Goal: Information Seeking & Learning: Compare options

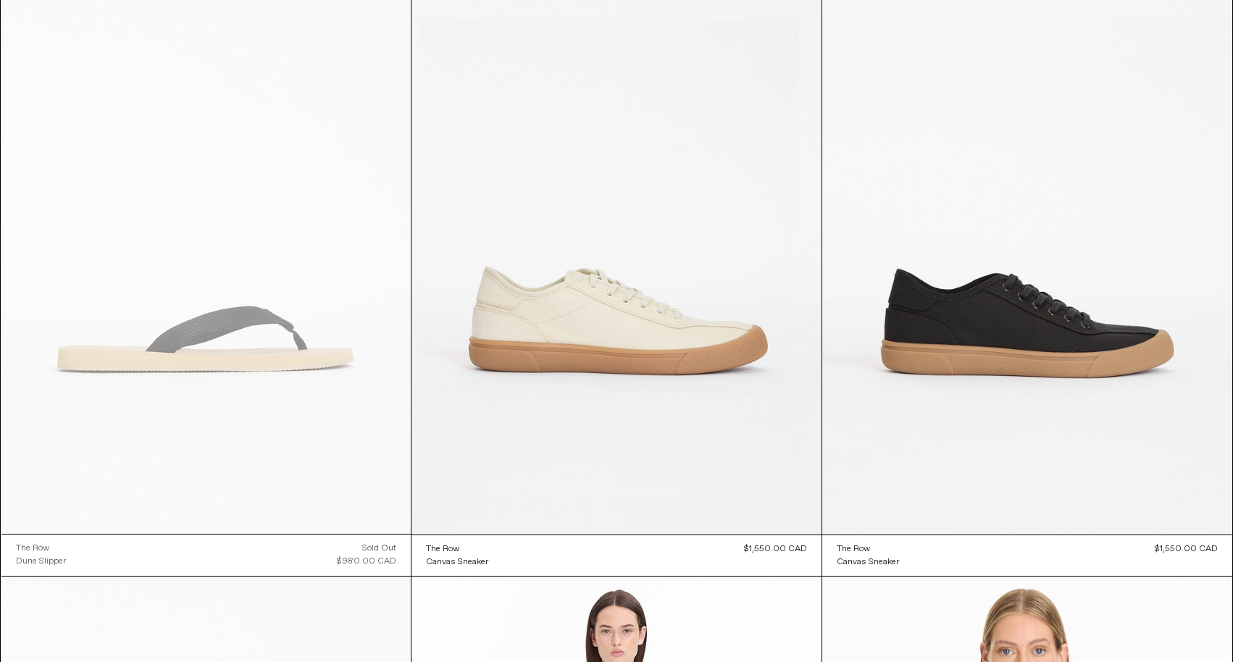
scroll to position [10759, 0]
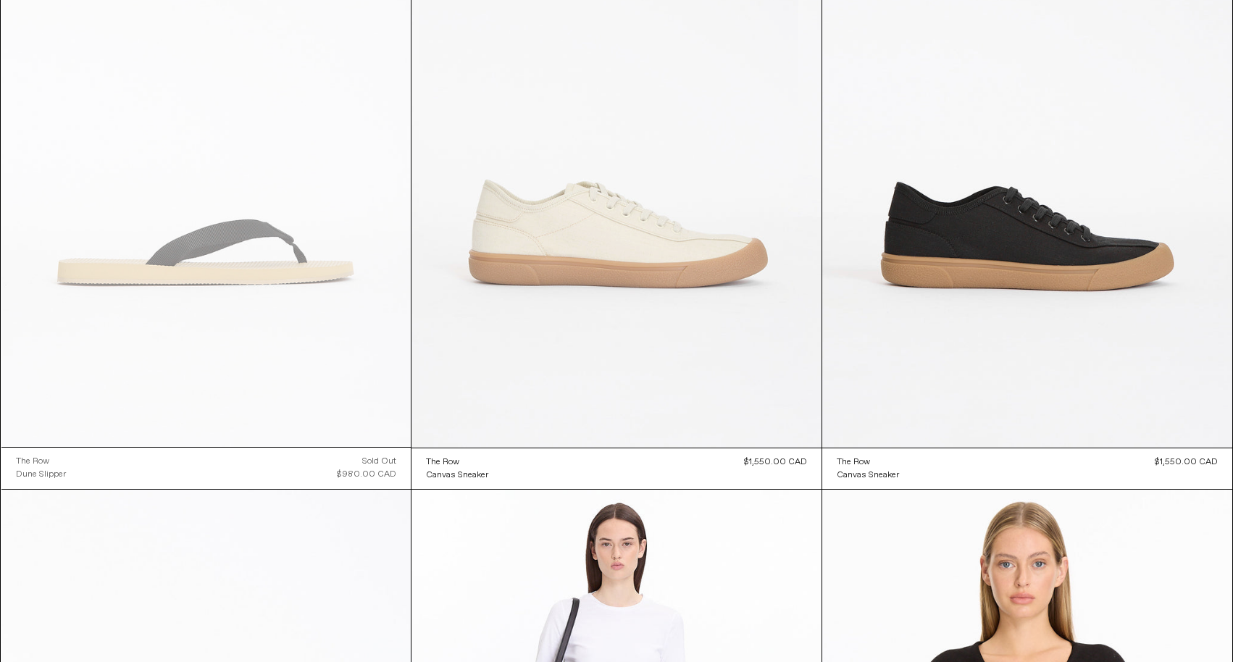
click at [585, 198] on at bounding box center [616, 140] width 410 height 615
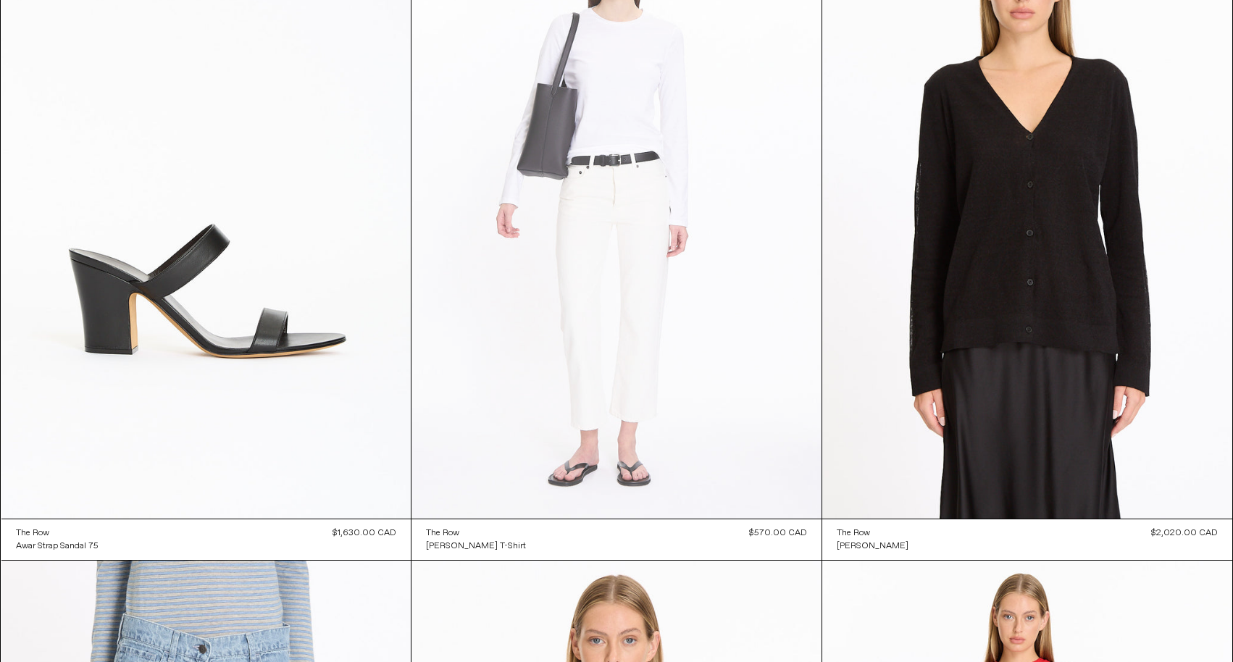
scroll to position [10931, 0]
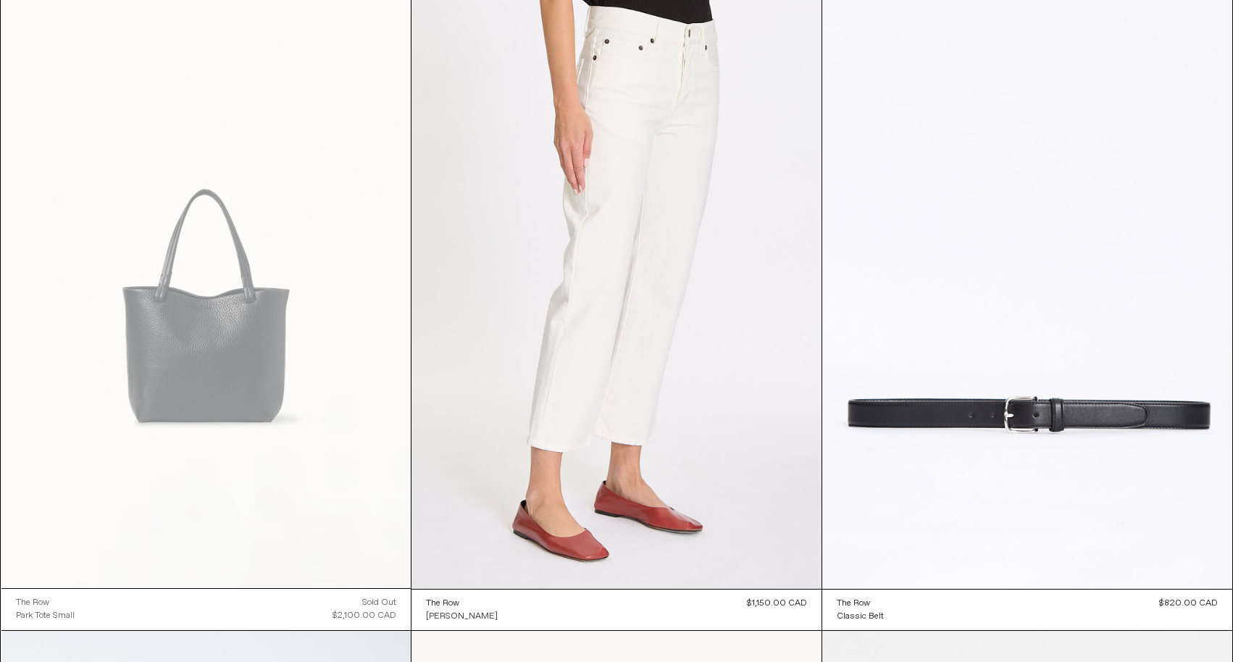
scroll to position [15870, 0]
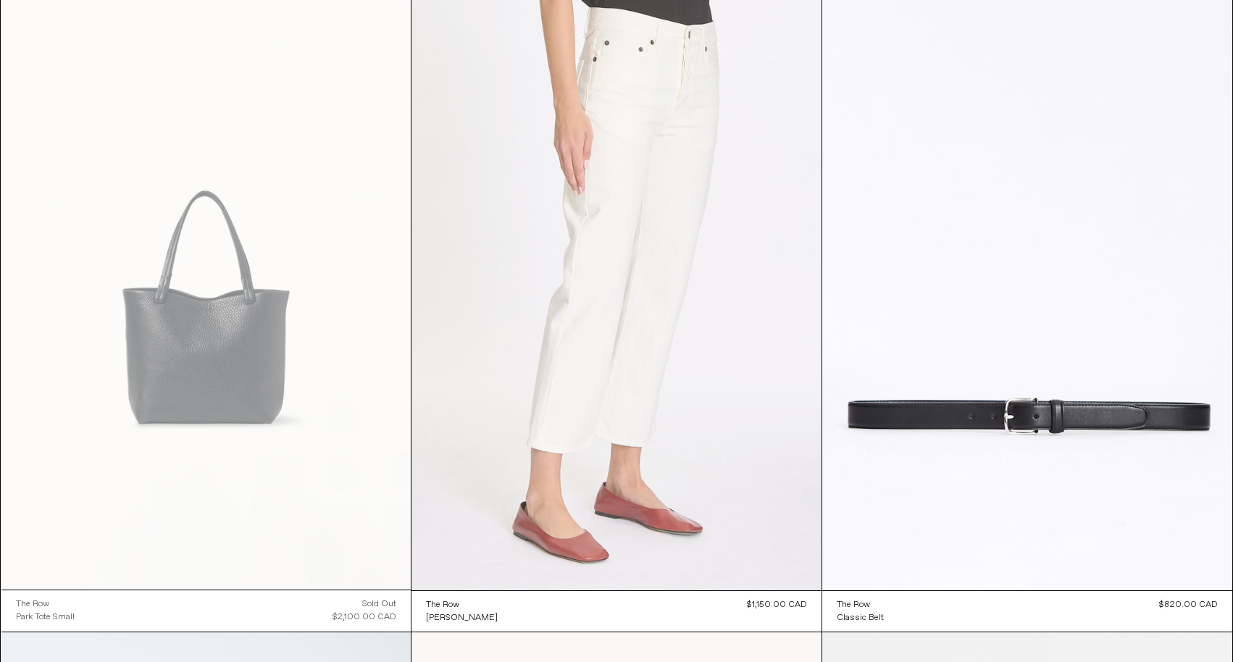
click at [611, 291] on at bounding box center [616, 282] width 410 height 615
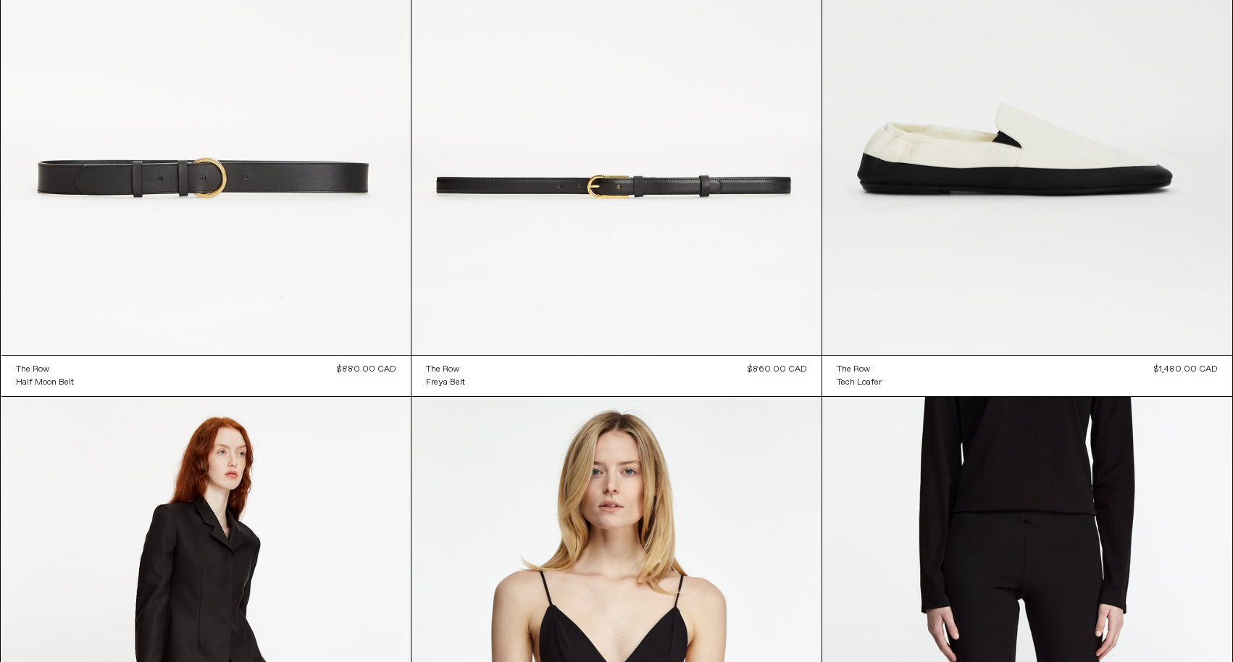
scroll to position [22036, 0]
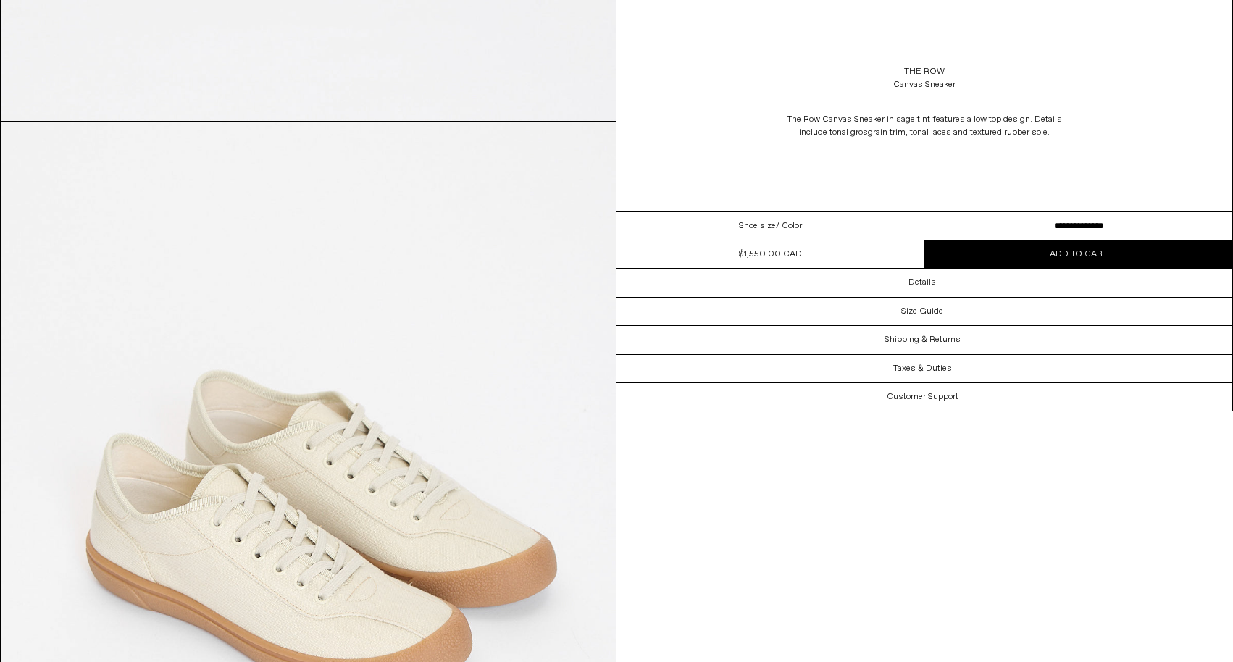
scroll to position [818, 0]
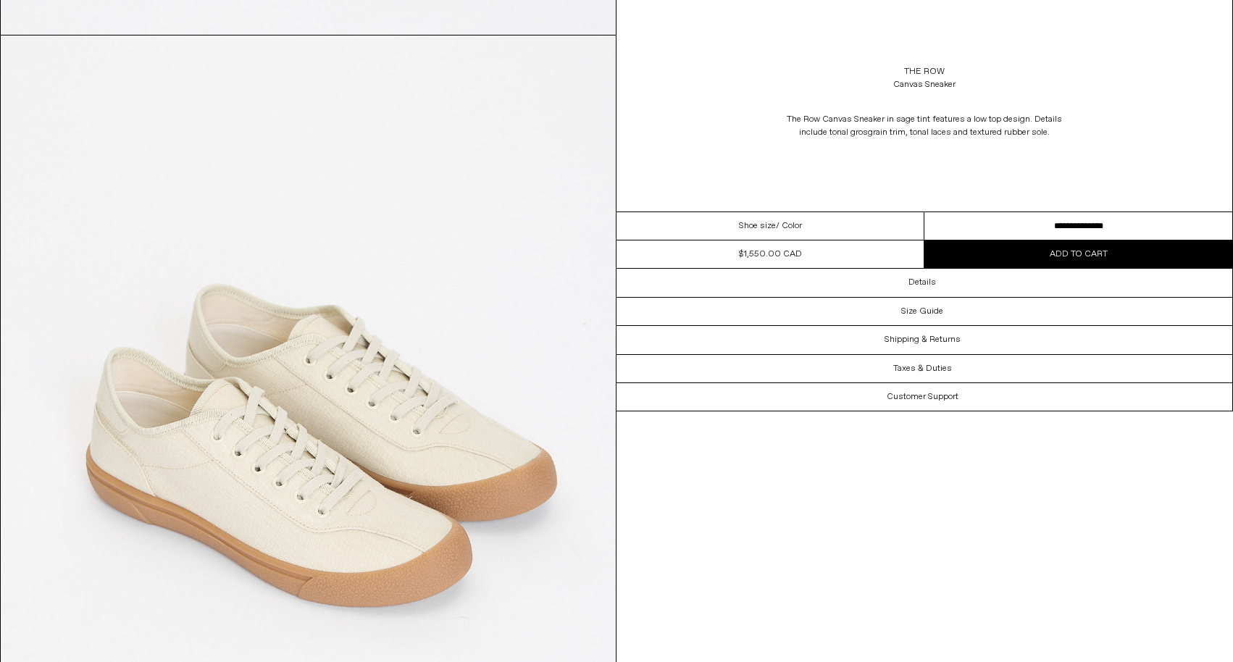
click at [363, 482] on img at bounding box center [308, 419] width 615 height 769
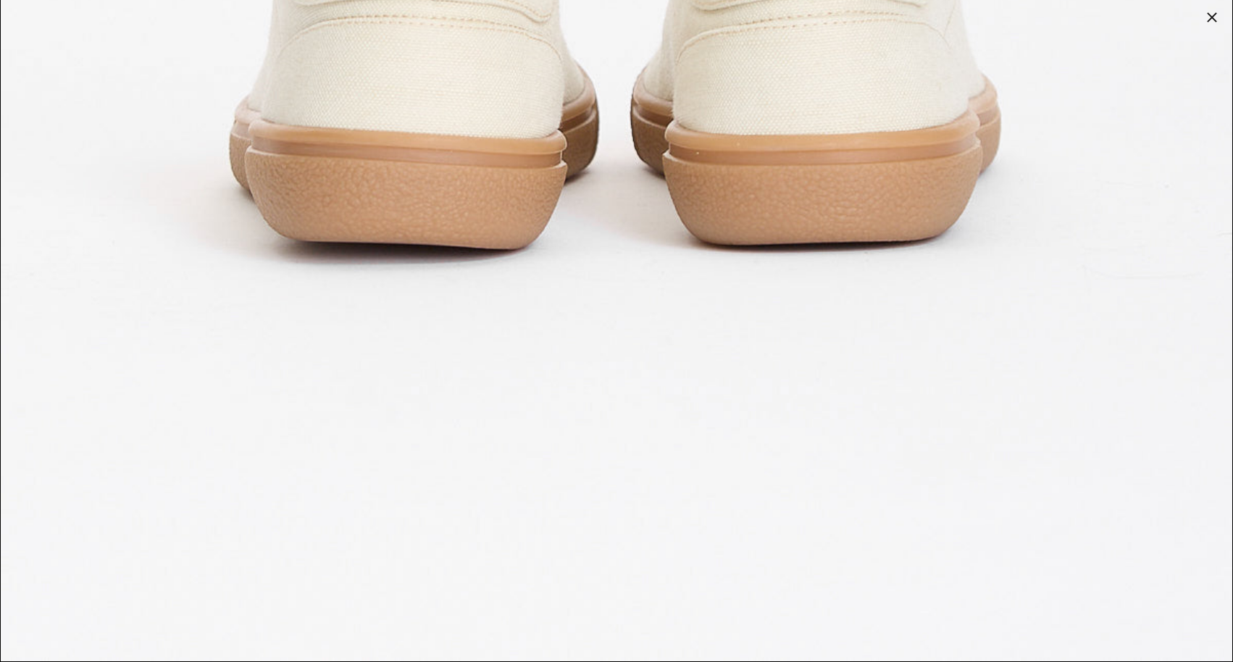
scroll to position [5499, 0]
click at [1208, 13] on div at bounding box center [1212, 17] width 20 height 20
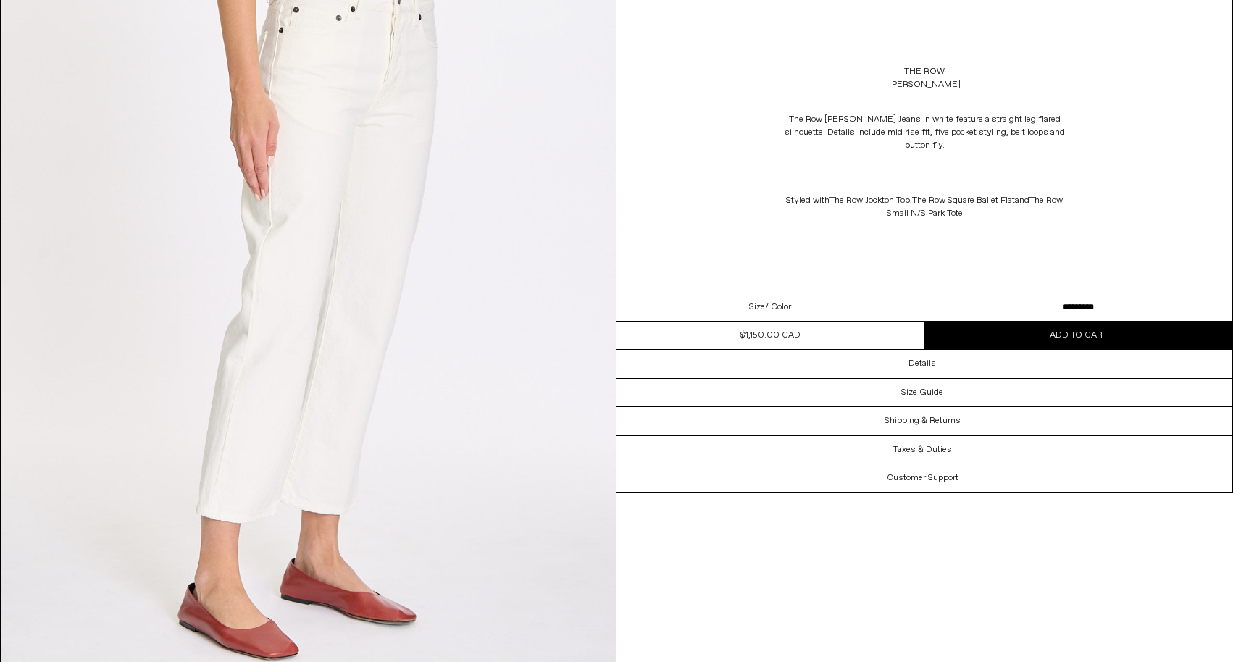
scroll to position [220, 0]
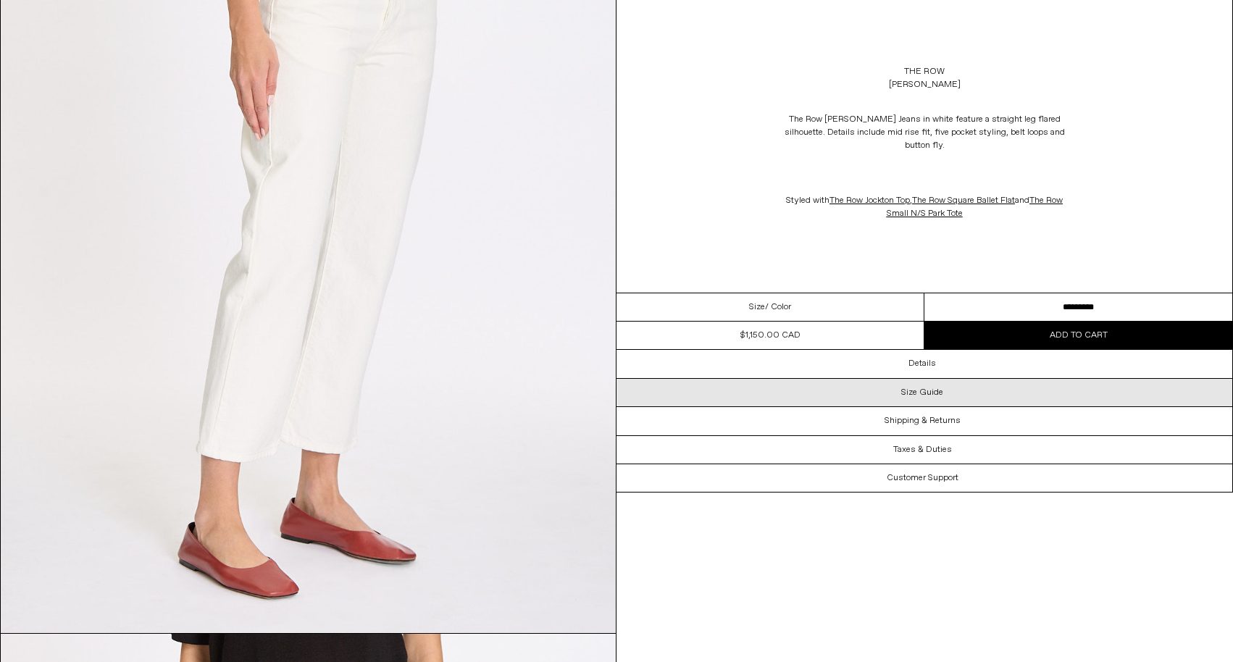
click at [944, 381] on div "Size Guide" at bounding box center [924, 393] width 616 height 28
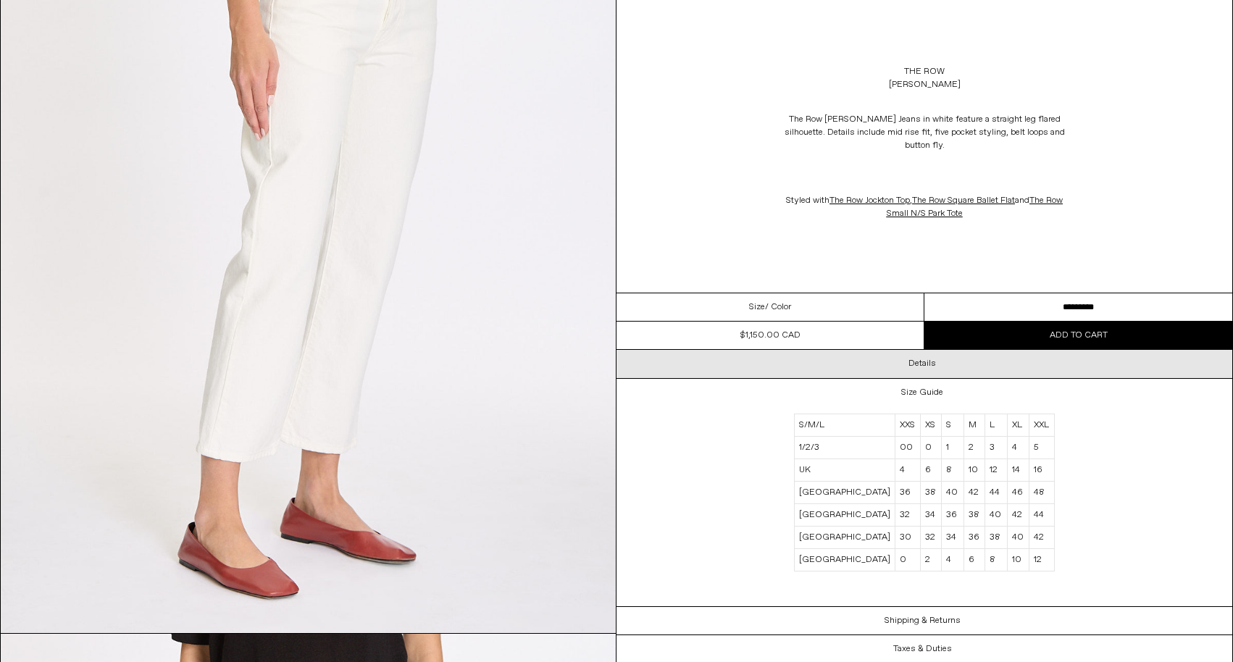
click at [932, 359] on h3 "Details" at bounding box center [922, 364] width 28 height 10
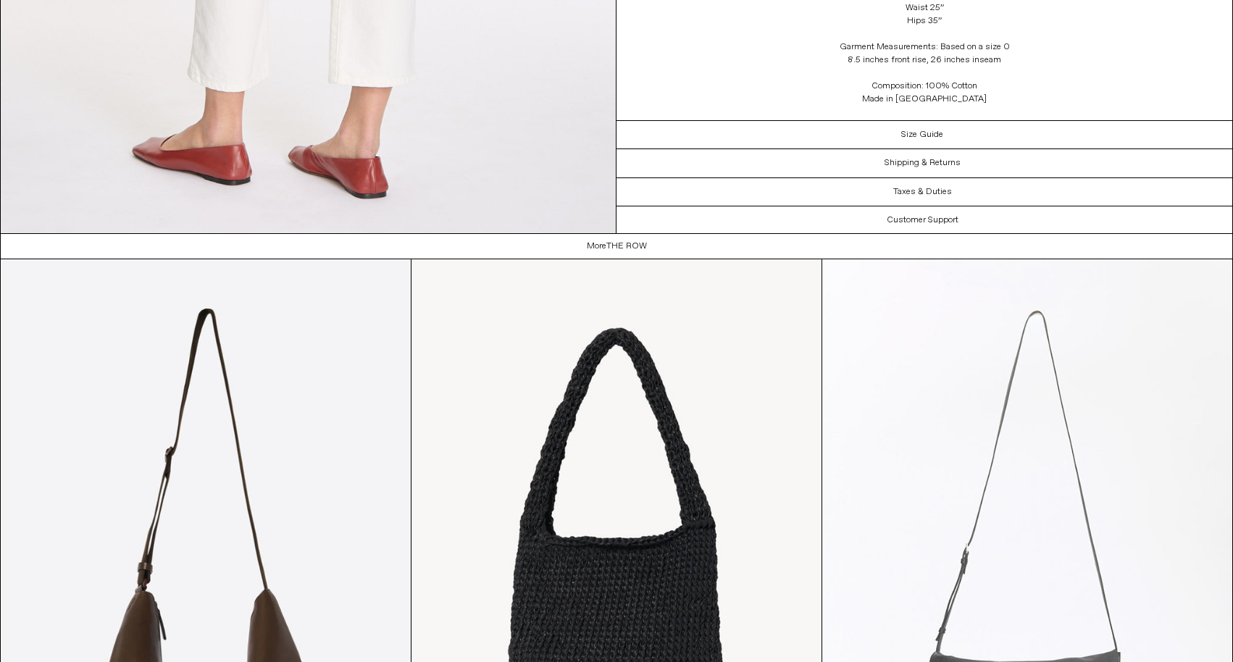
scroll to position [3267, 0]
